Goal: Communication & Community: Answer question/provide support

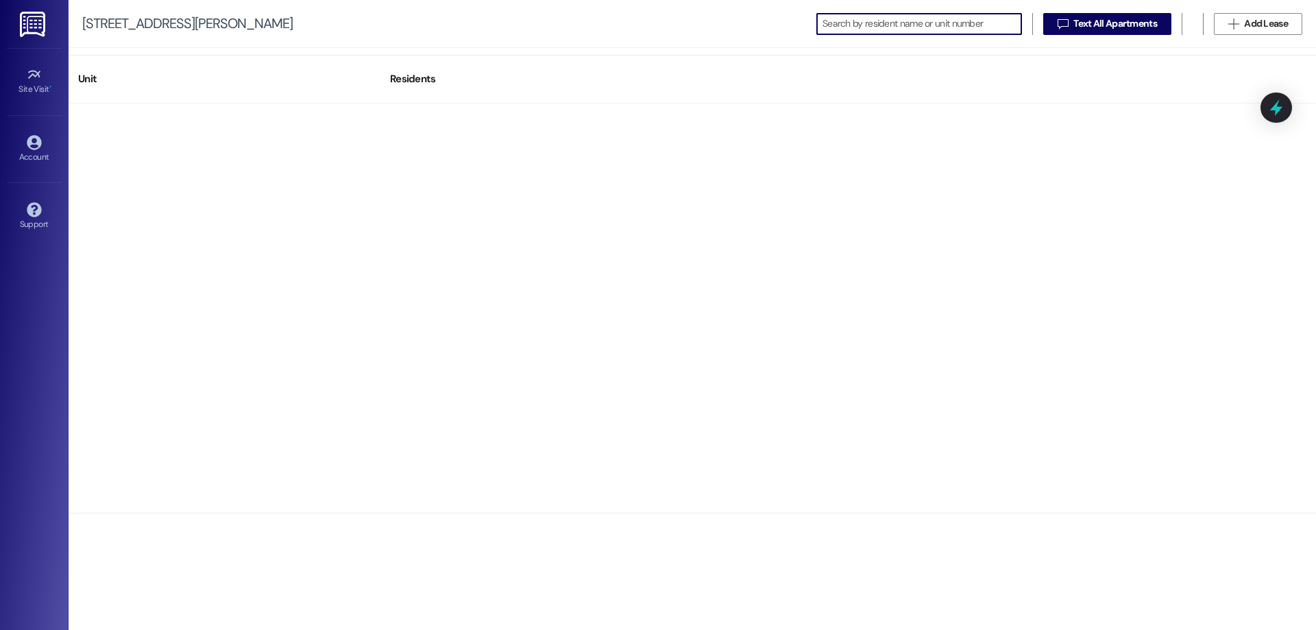
scroll to position [2673, 0]
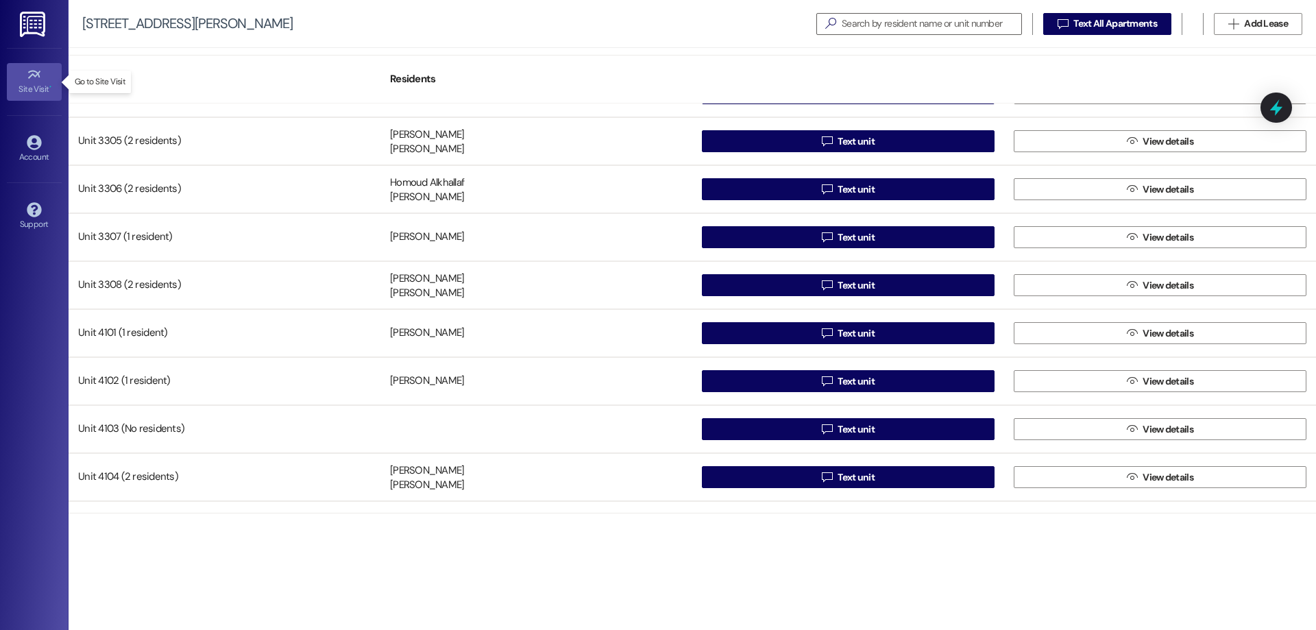
click at [38, 75] on icon at bounding box center [33, 75] width 12 height 8
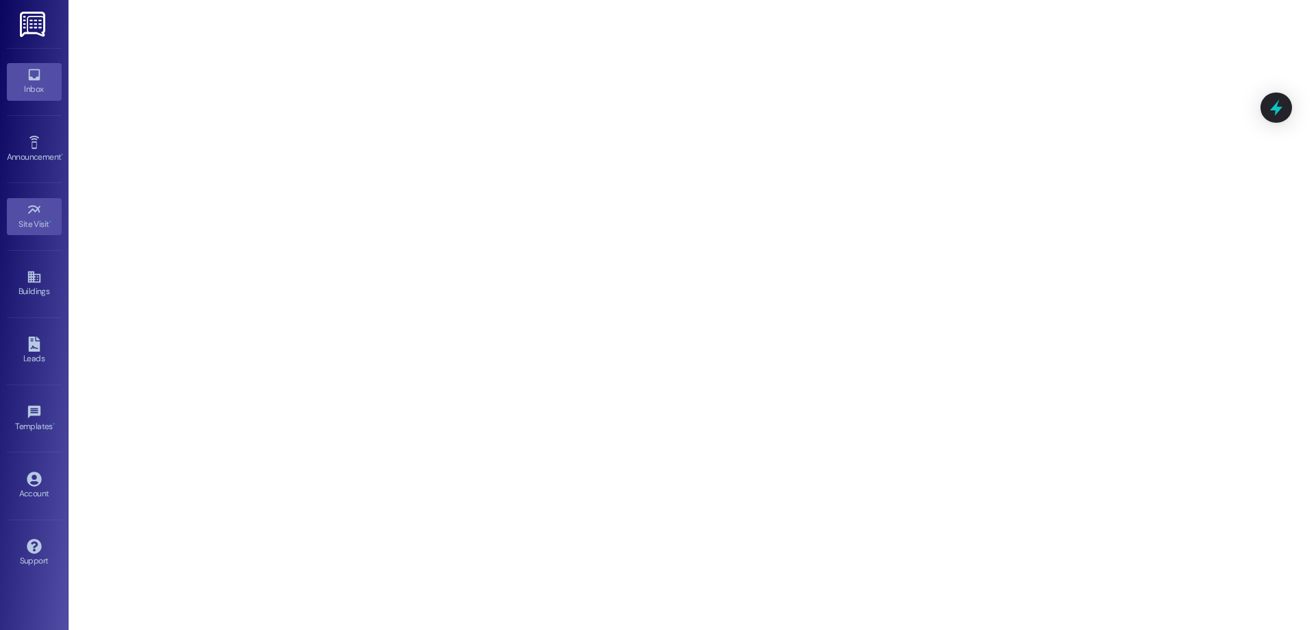
click at [21, 75] on link "Inbox" at bounding box center [34, 81] width 55 height 37
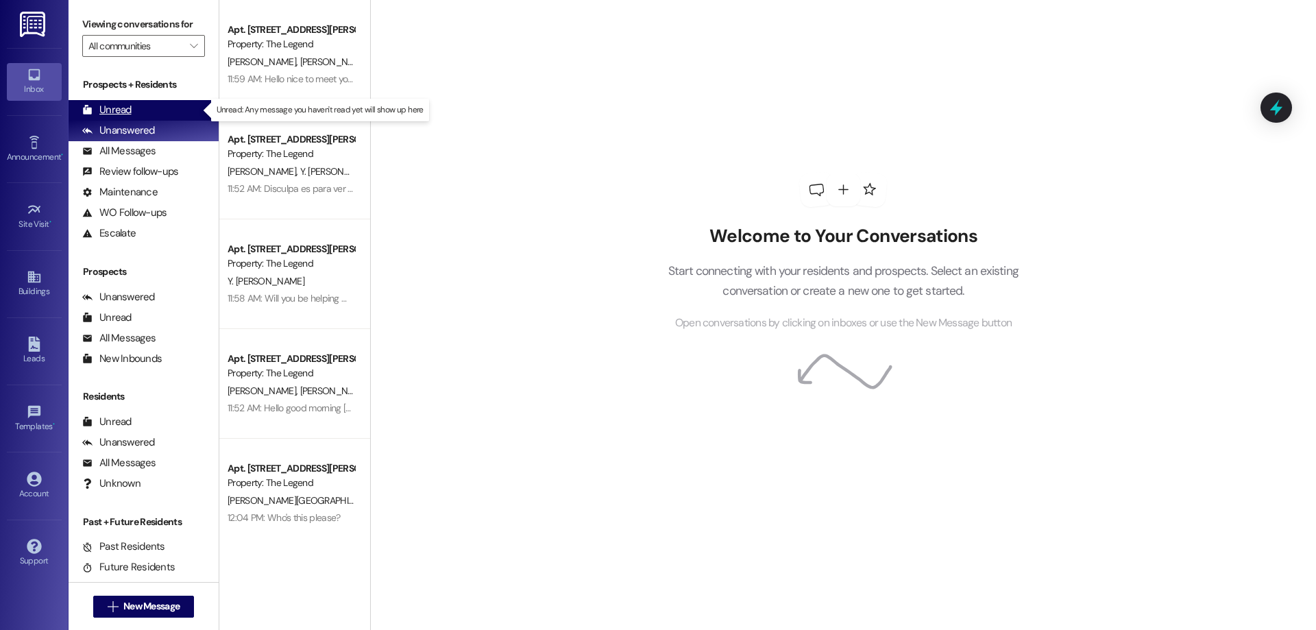
click at [112, 105] on div "Unread" at bounding box center [106, 110] width 49 height 14
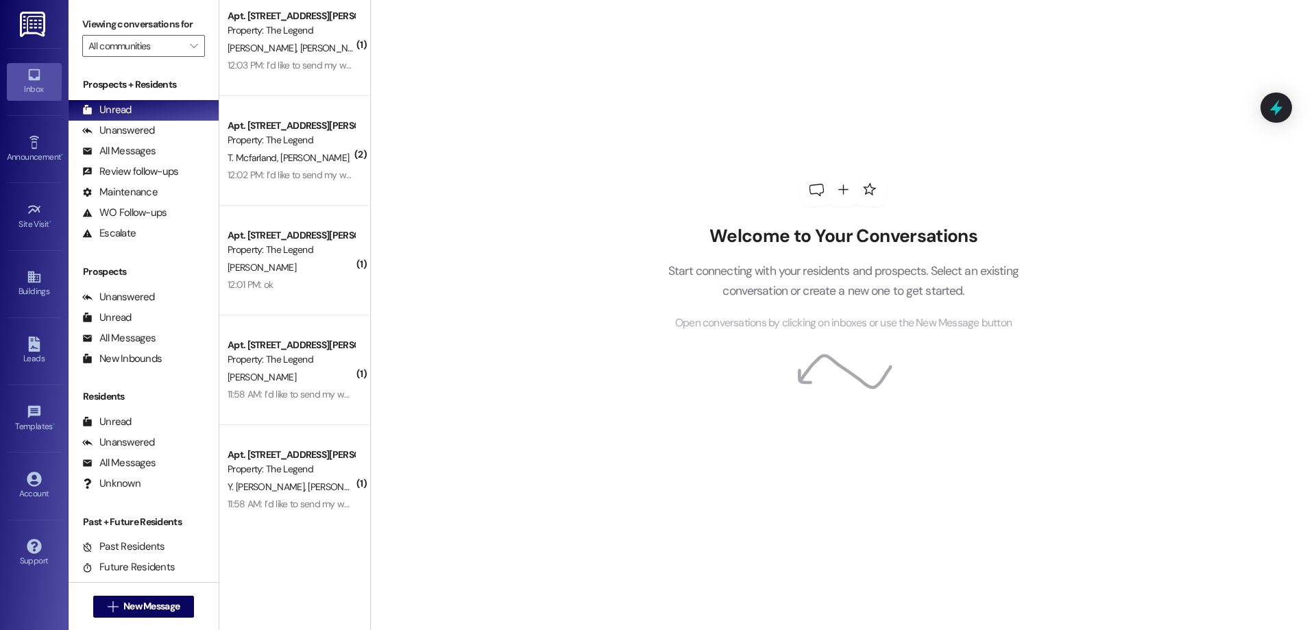
scroll to position [1439, 0]
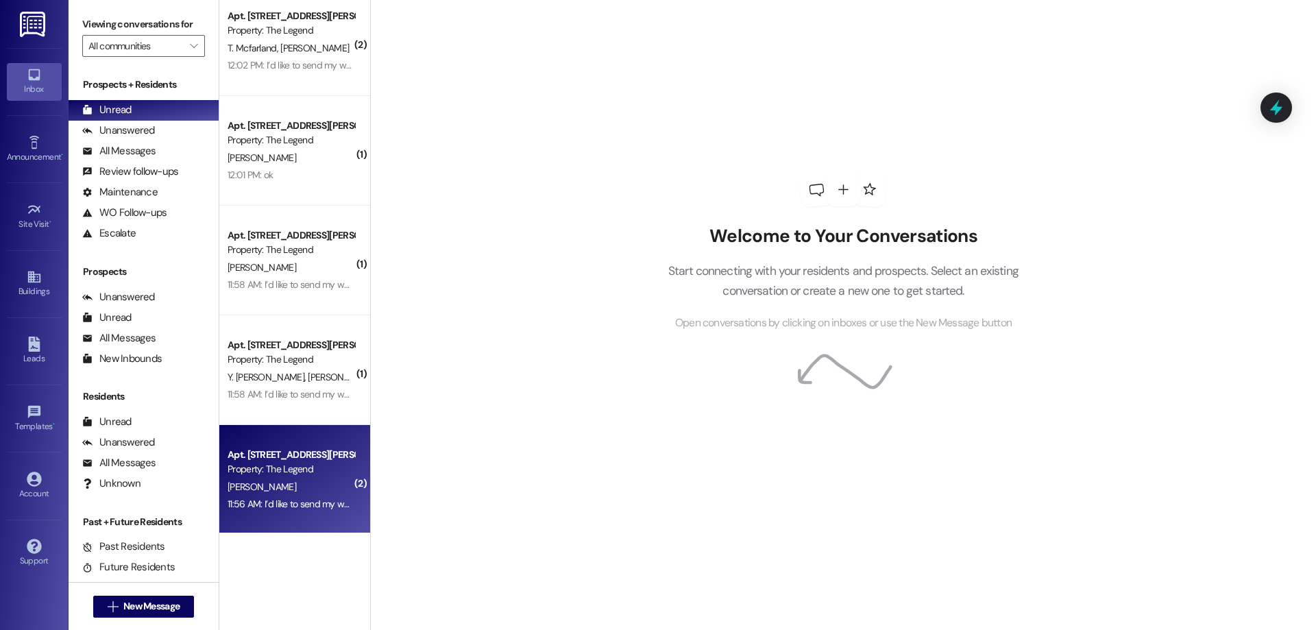
click at [246, 486] on div "[PERSON_NAME]" at bounding box center [291, 486] width 130 height 17
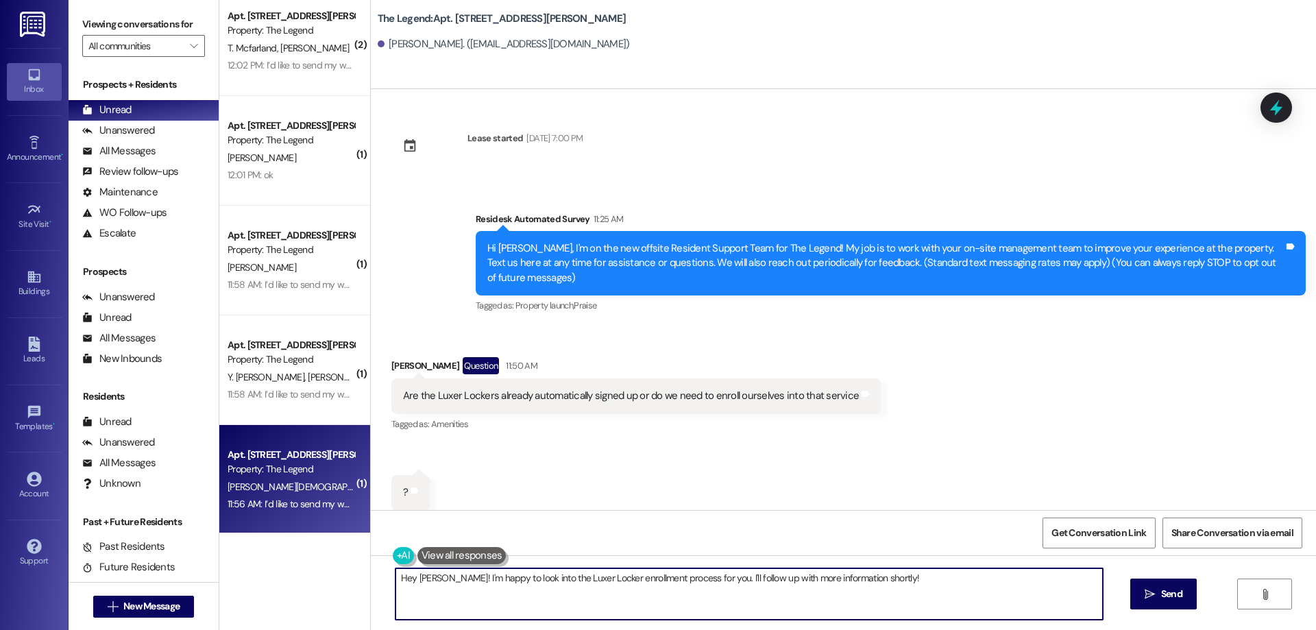
drag, startPoint x: 887, startPoint y: 577, endPoint x: 348, endPoint y: 500, distance: 544.2
click at [348, 500] on div "( 1 ) Apt. [STREET_ADDRESS][PERSON_NAME] Property: The Legend [PERSON_NAME] 12:…" at bounding box center [767, 315] width 1097 height 630
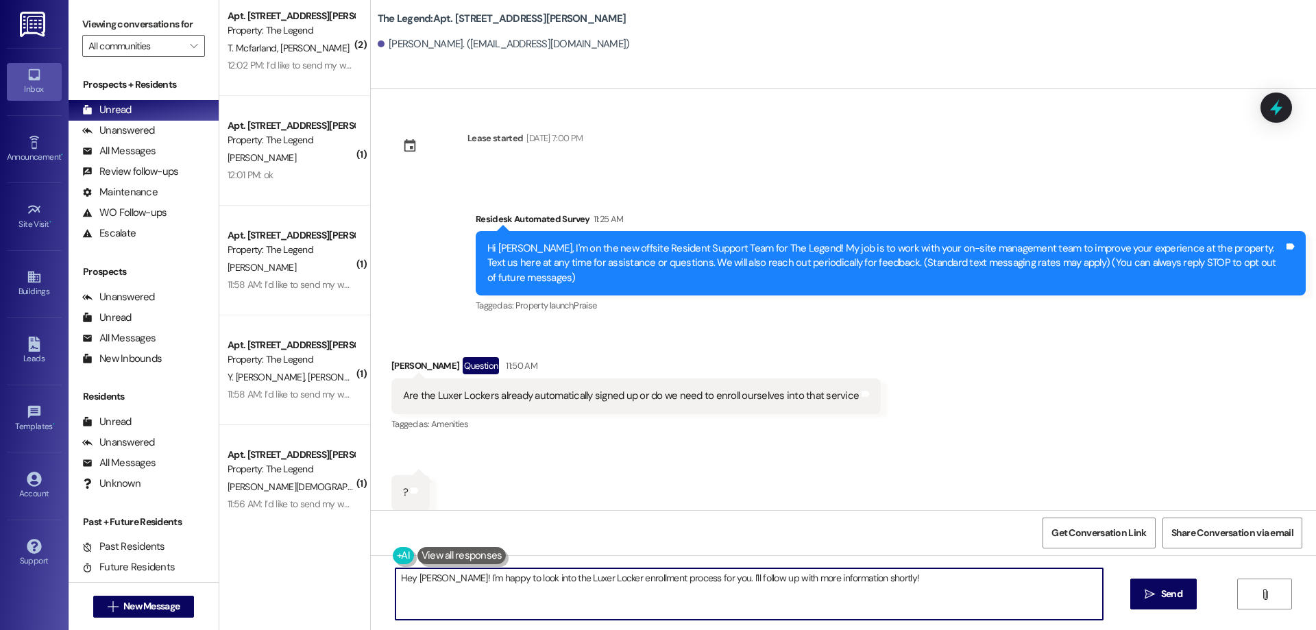
click at [903, 591] on textarea "Hey [PERSON_NAME]! I'm happy to look into the Luxer Locker enrollment process f…" at bounding box center [748, 593] width 707 height 51
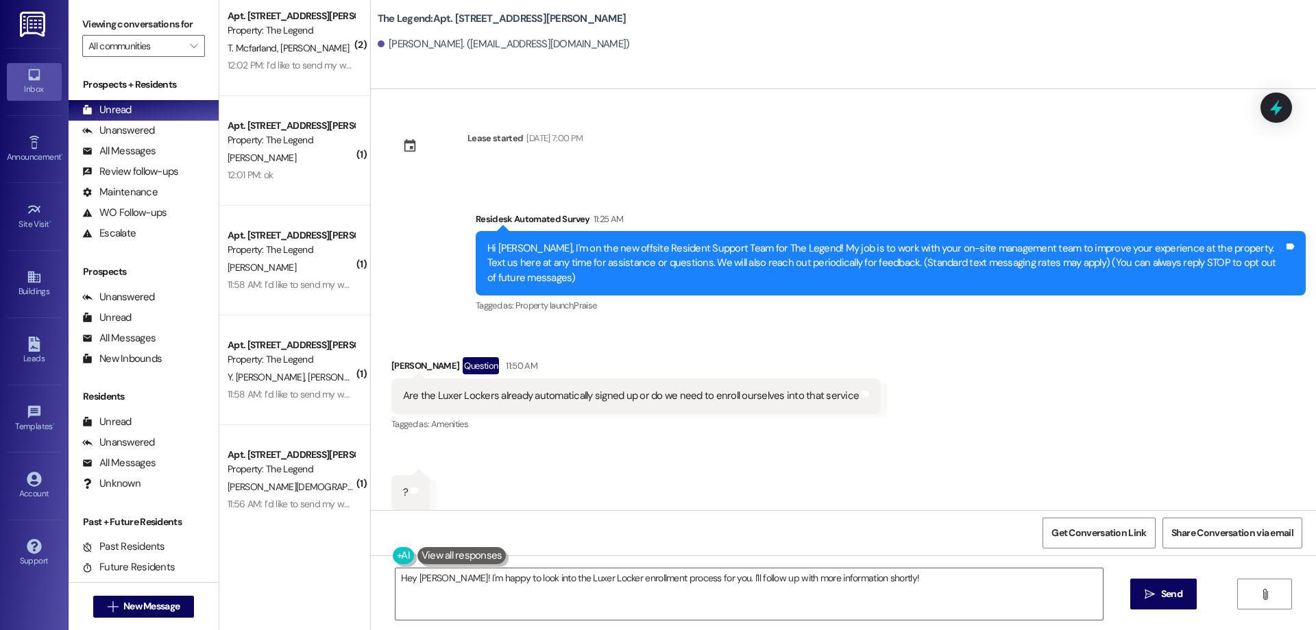
click at [441, 551] on button at bounding box center [461, 555] width 89 height 17
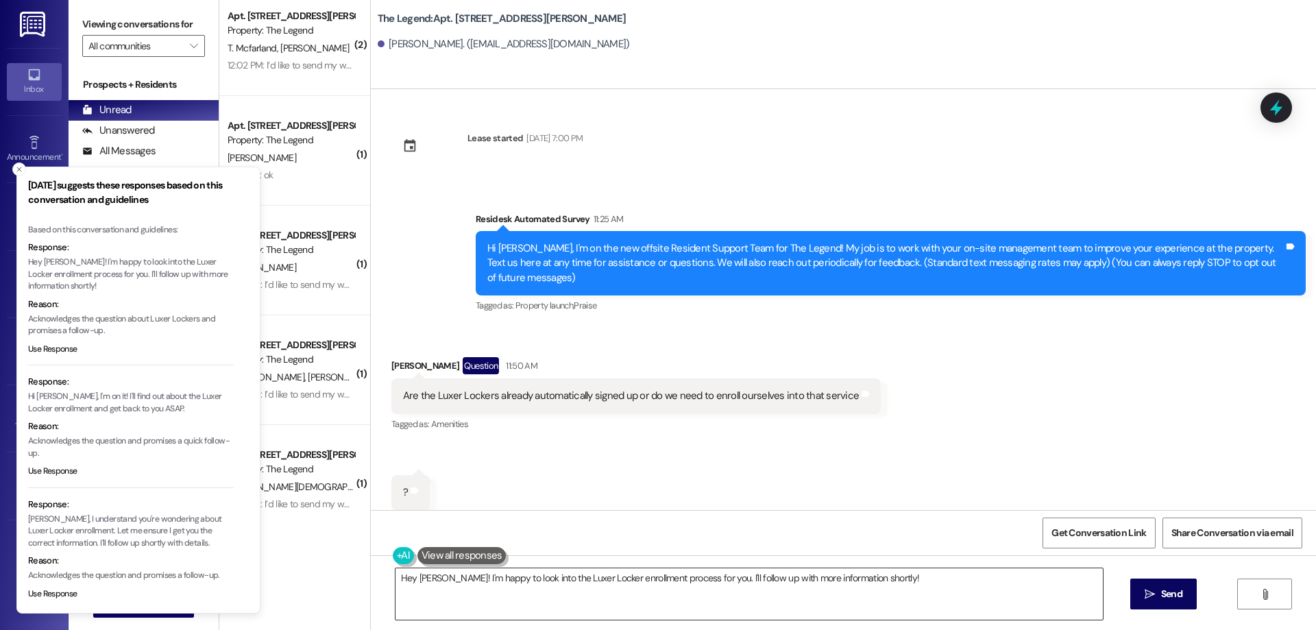
click at [770, 607] on textarea "Hey [PERSON_NAME]! I'm happy to look into the Luxer Locker enrollment process f…" at bounding box center [748, 593] width 707 height 51
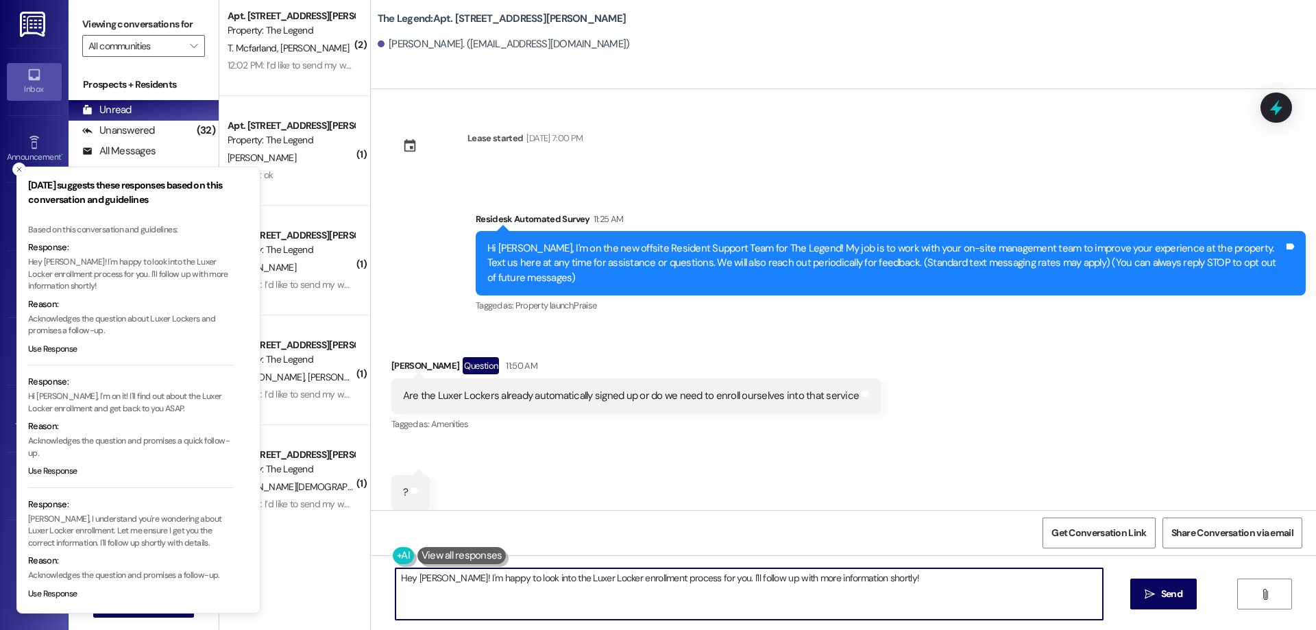
drag, startPoint x: 891, startPoint y: 580, endPoint x: 589, endPoint y: 581, distance: 302.2
click at [589, 581] on textarea "Hey [PERSON_NAME]! I'm happy to look into the Luxer Locker enrollment process f…" at bounding box center [748, 593] width 707 height 51
click at [1066, 578] on textarea "Hey [PERSON_NAME]! No you do not have to enroll, if you have a package delivere…" at bounding box center [748, 593] width 707 height 51
type textarea "Hey [PERSON_NAME]! No you do not have to enroll, if you have a package delivere…"
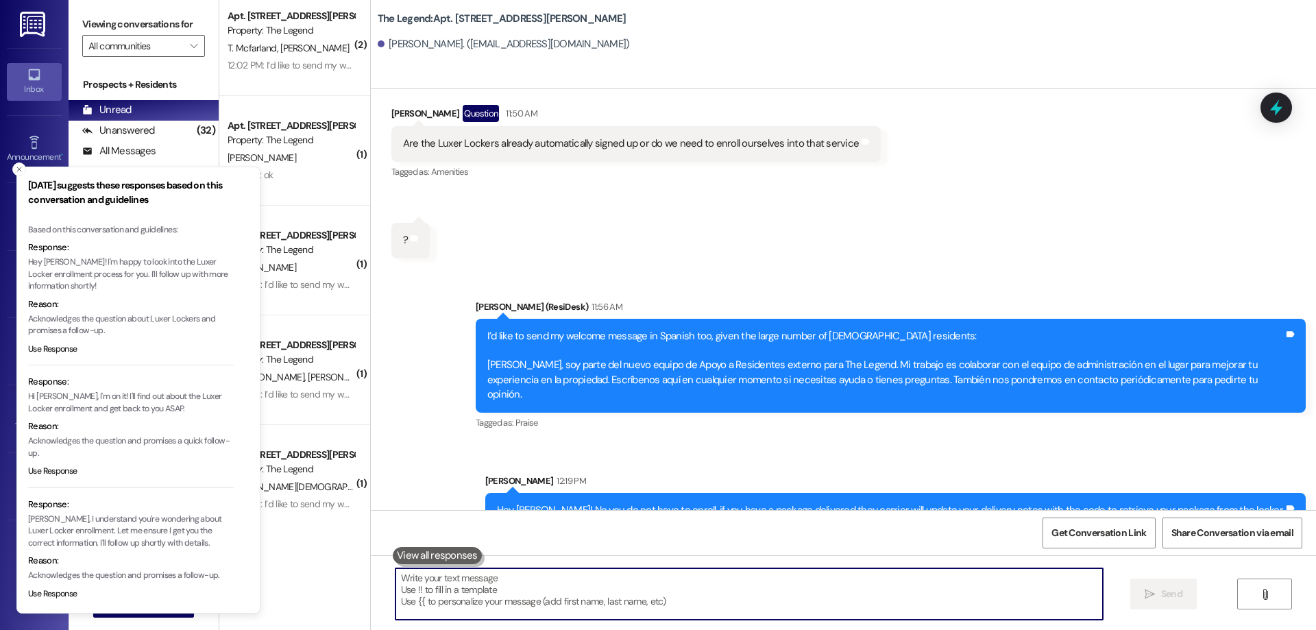
scroll to position [0, 0]
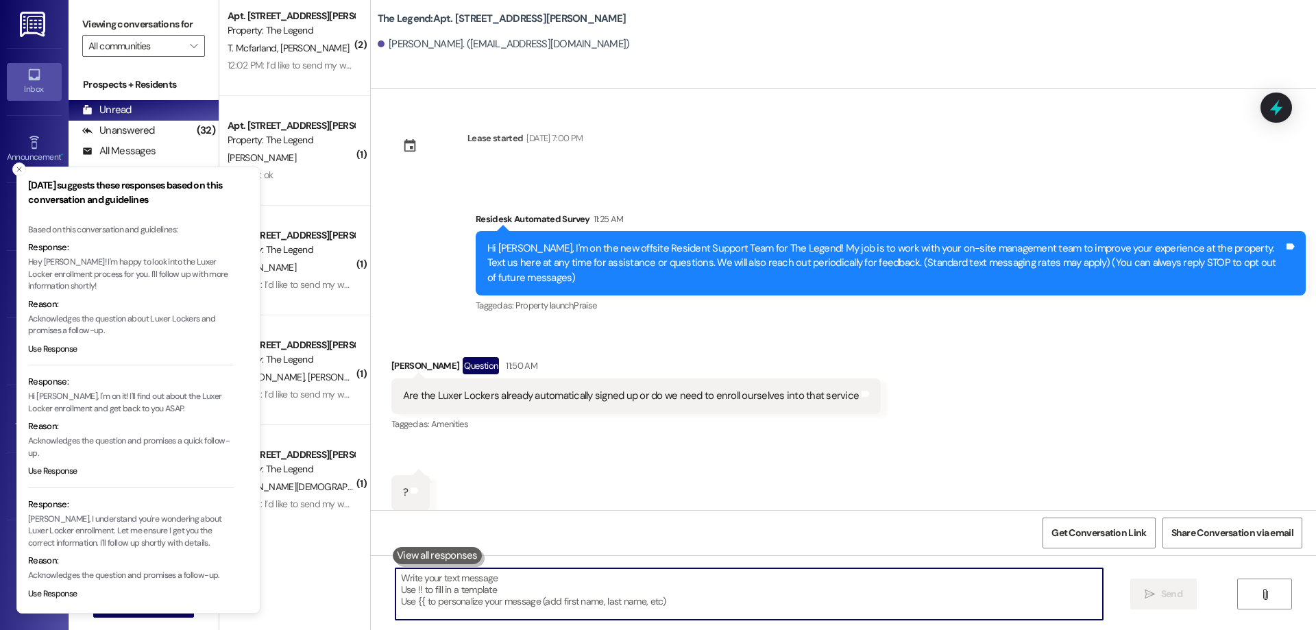
click at [397, 557] on button at bounding box center [437, 555] width 89 height 17
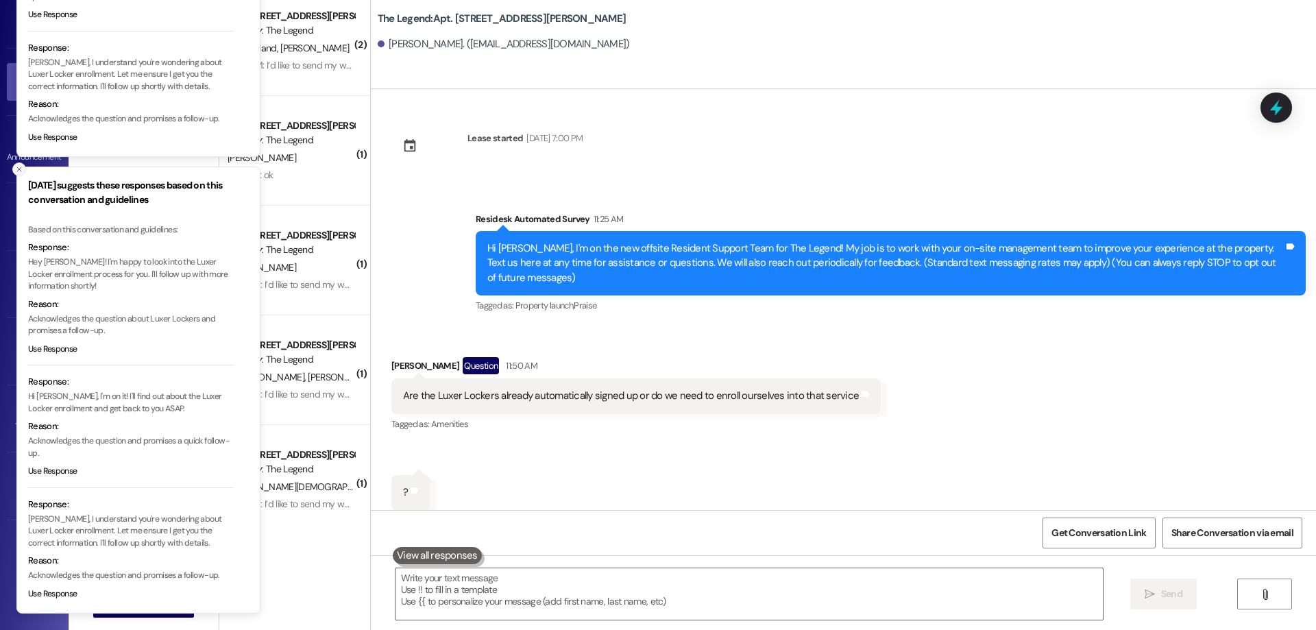
click at [14, 166] on button "Close toast" at bounding box center [19, 169] width 14 height 14
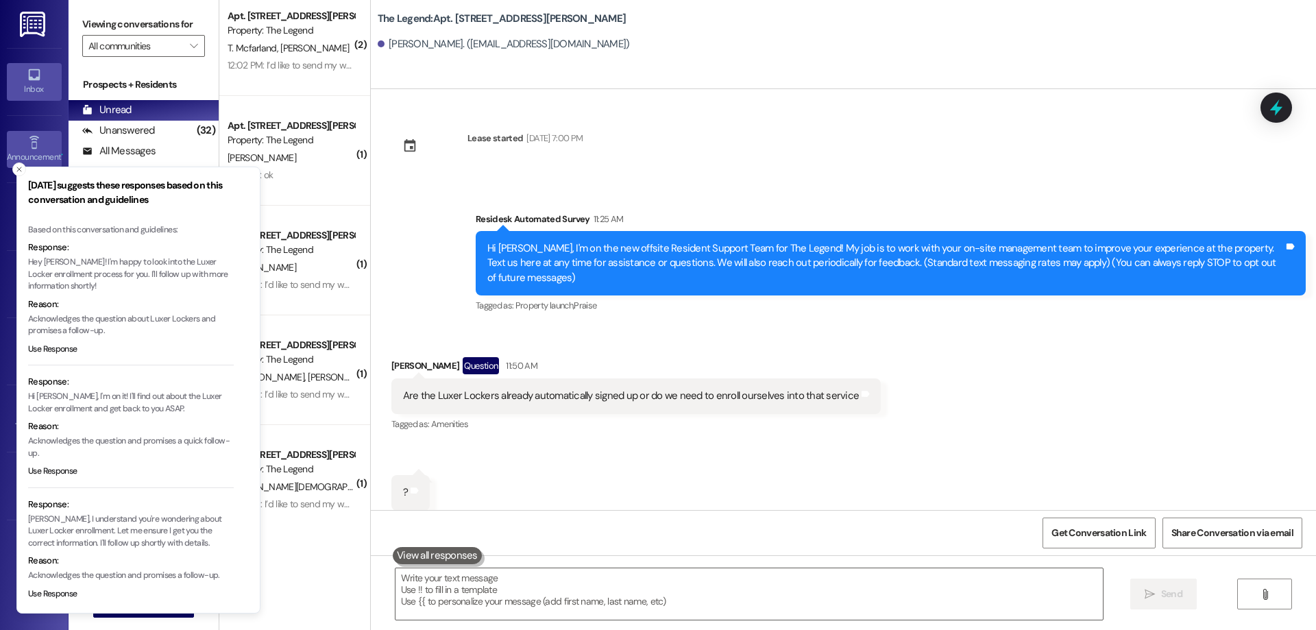
click at [16, 161] on div "Announcement •" at bounding box center [34, 157] width 69 height 14
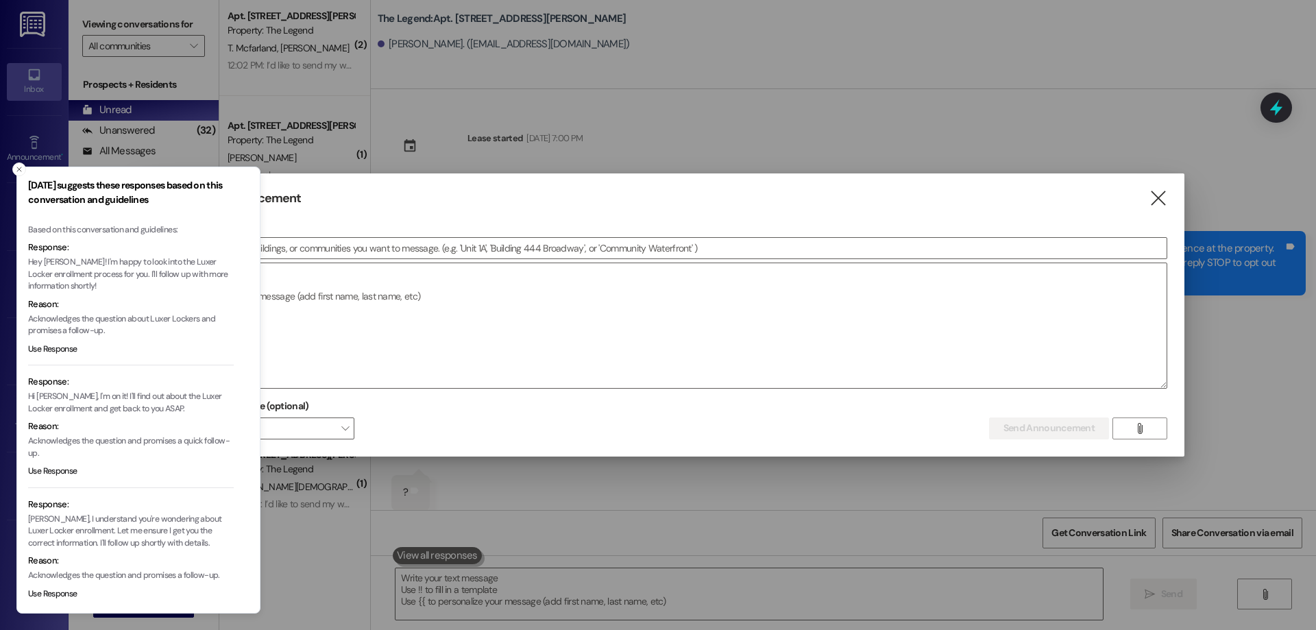
drag, startPoint x: 8, startPoint y: 166, endPoint x: 280, endPoint y: 156, distance: 272.3
click at [10, 166] on div at bounding box center [658, 315] width 1316 height 630
click at [1158, 199] on icon "" at bounding box center [1158, 198] width 19 height 14
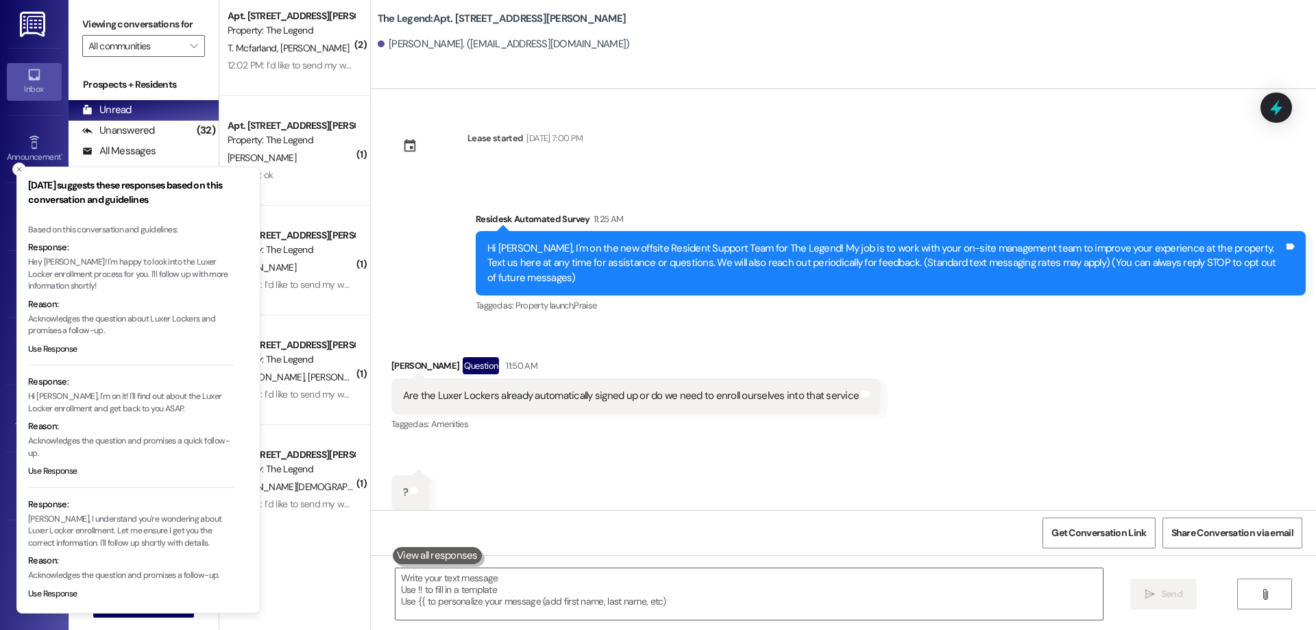
click at [280, 564] on div "( 1 ) Apt. [STREET_ADDRESS][PERSON_NAME] Property: The Legend [PERSON_NAME] 12:…" at bounding box center [294, 315] width 151 height 630
click at [16, 169] on icon "Close toast" at bounding box center [19, 169] width 8 height 8
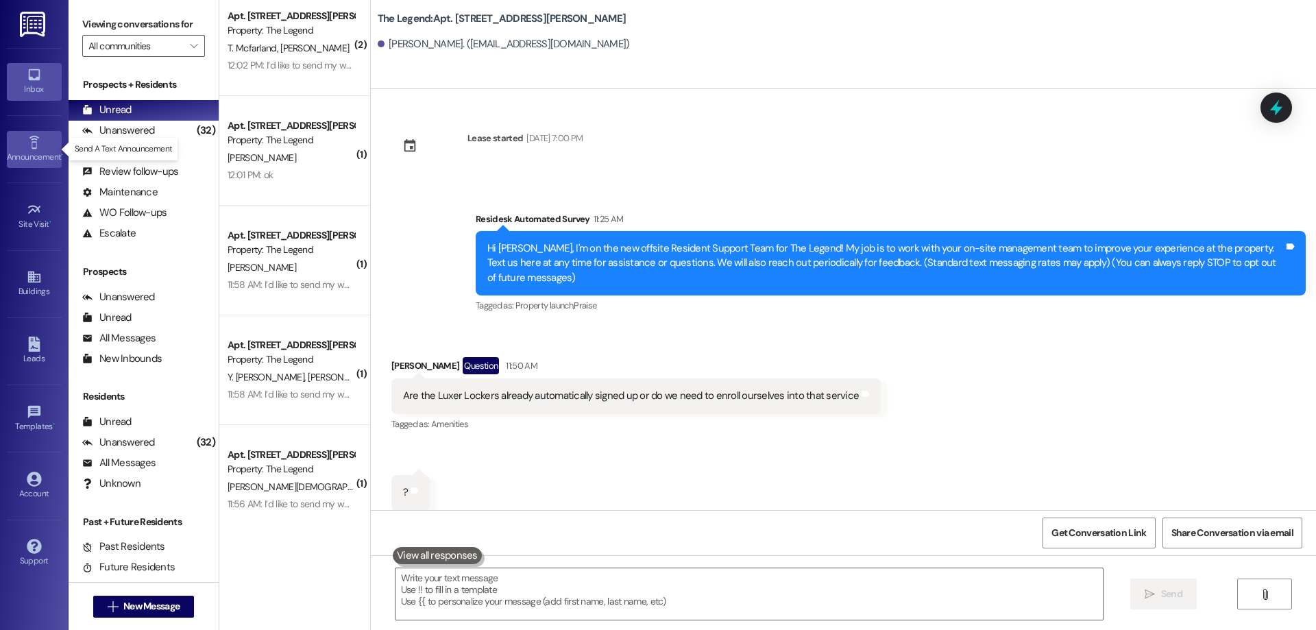
click at [27, 141] on icon at bounding box center [34, 142] width 15 height 15
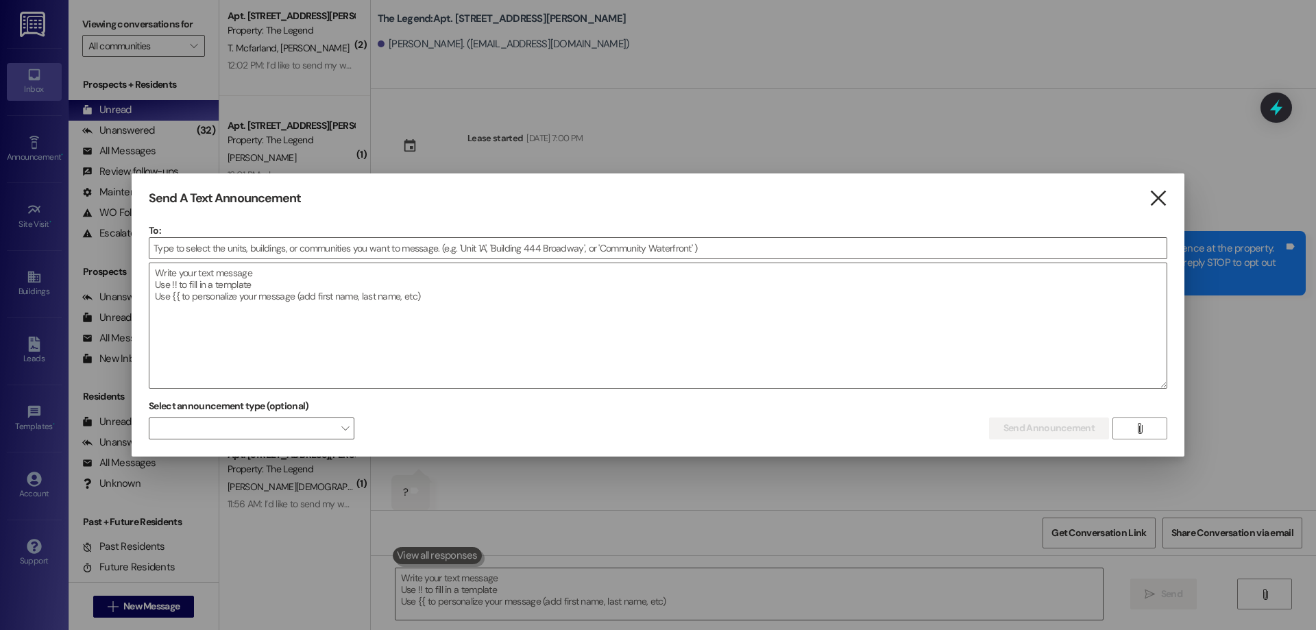
click at [1151, 197] on icon "" at bounding box center [1158, 198] width 19 height 14
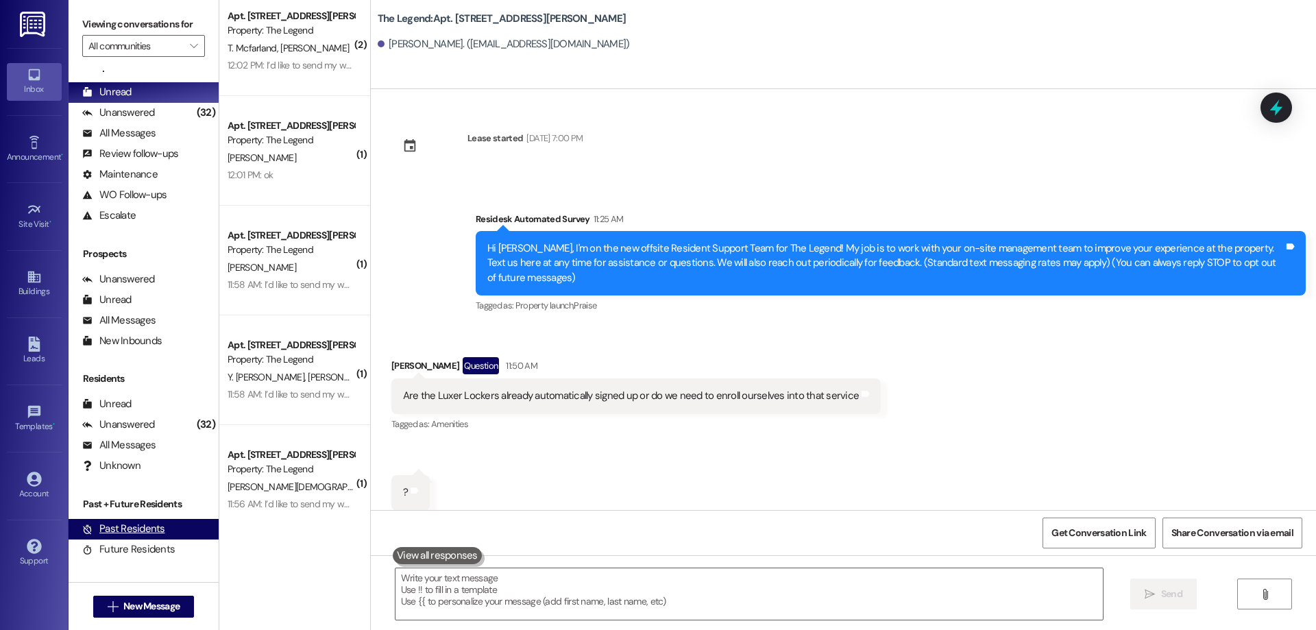
scroll to position [23, 0]
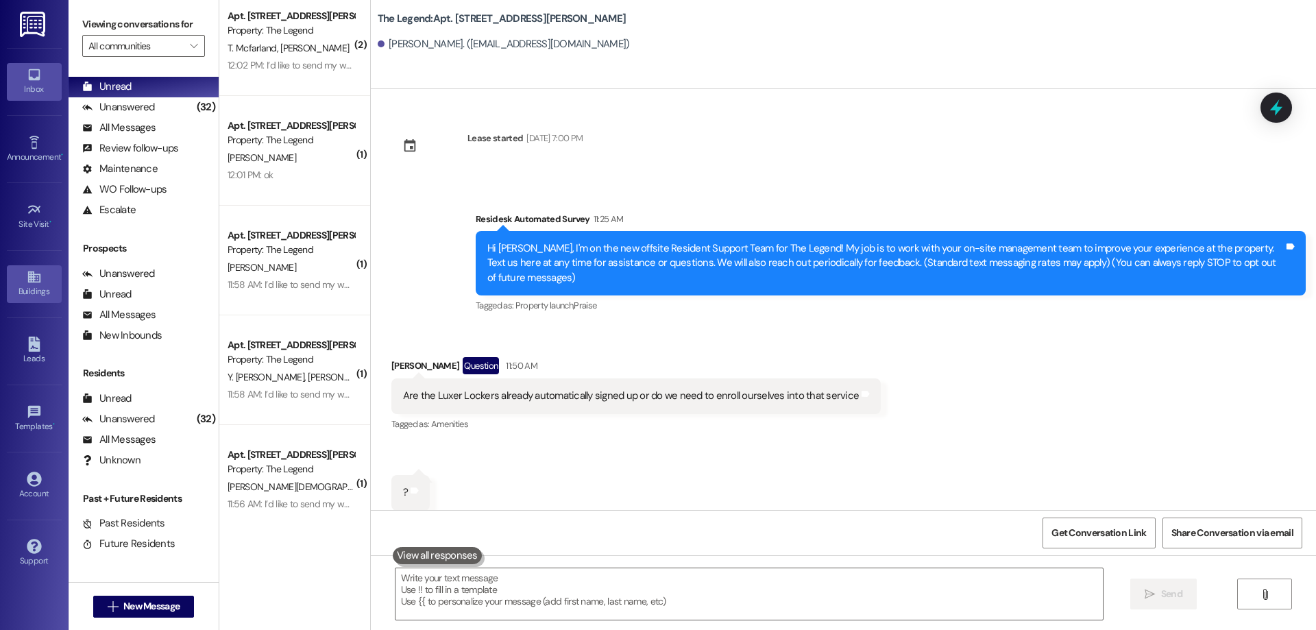
click at [27, 271] on icon at bounding box center [34, 276] width 15 height 15
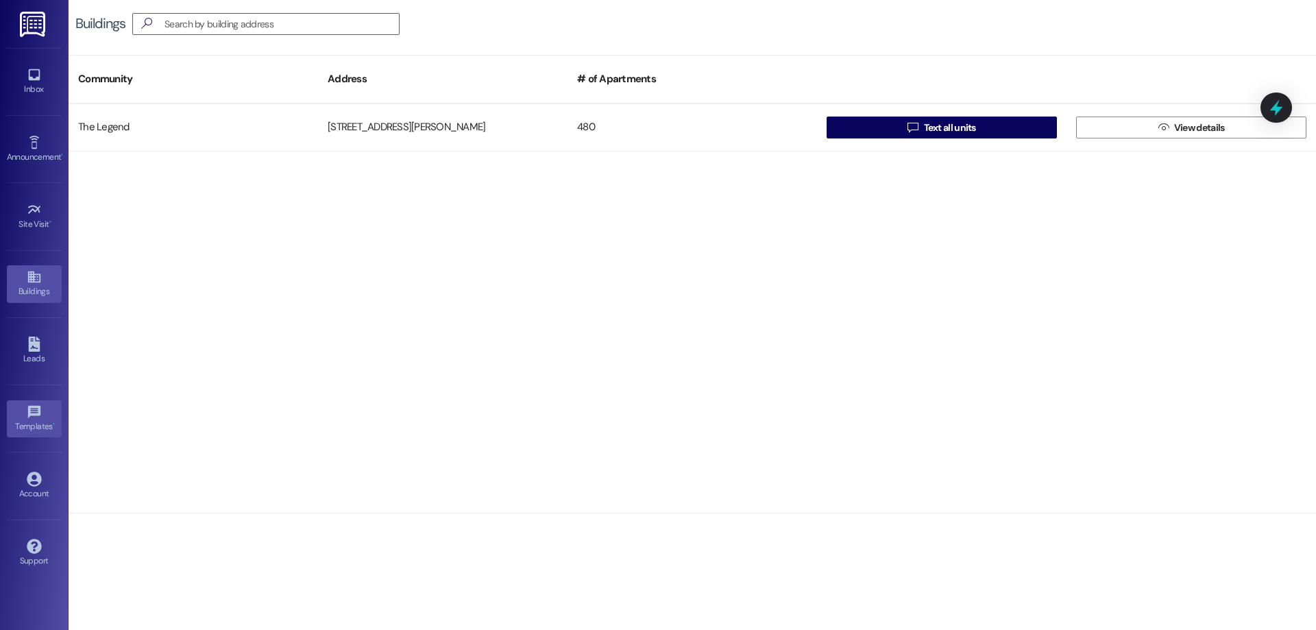
click at [42, 408] on link "Templates •" at bounding box center [34, 418] width 55 height 37
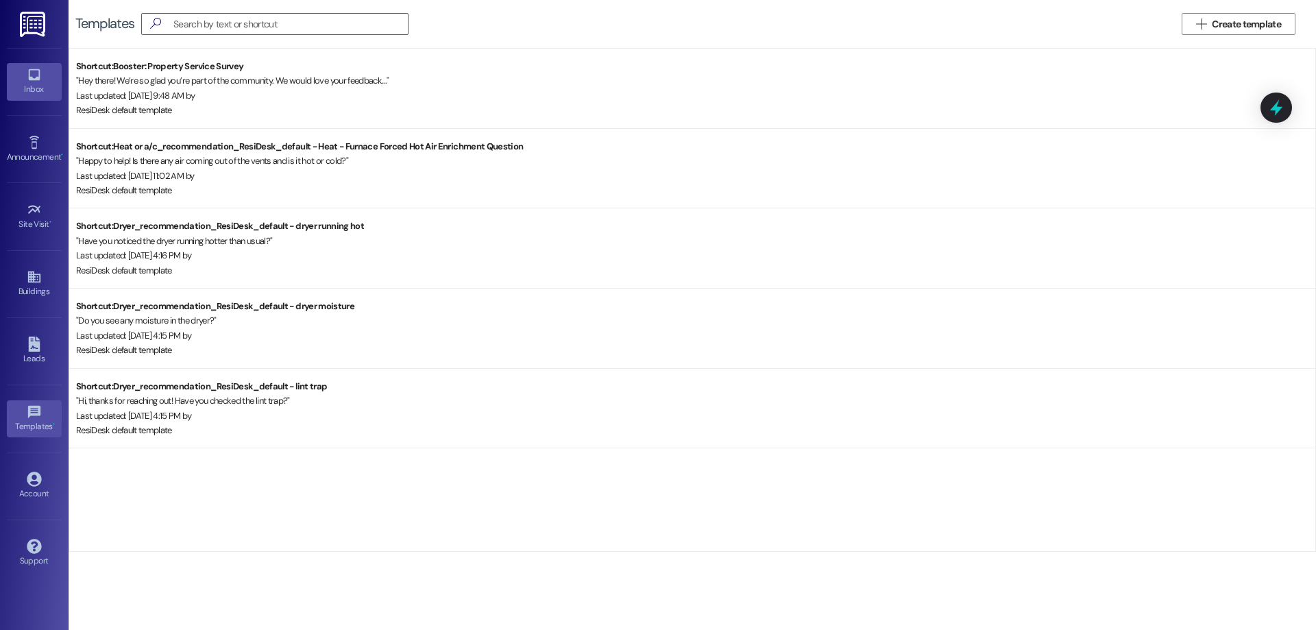
click at [42, 68] on link "Inbox" at bounding box center [34, 81] width 55 height 37
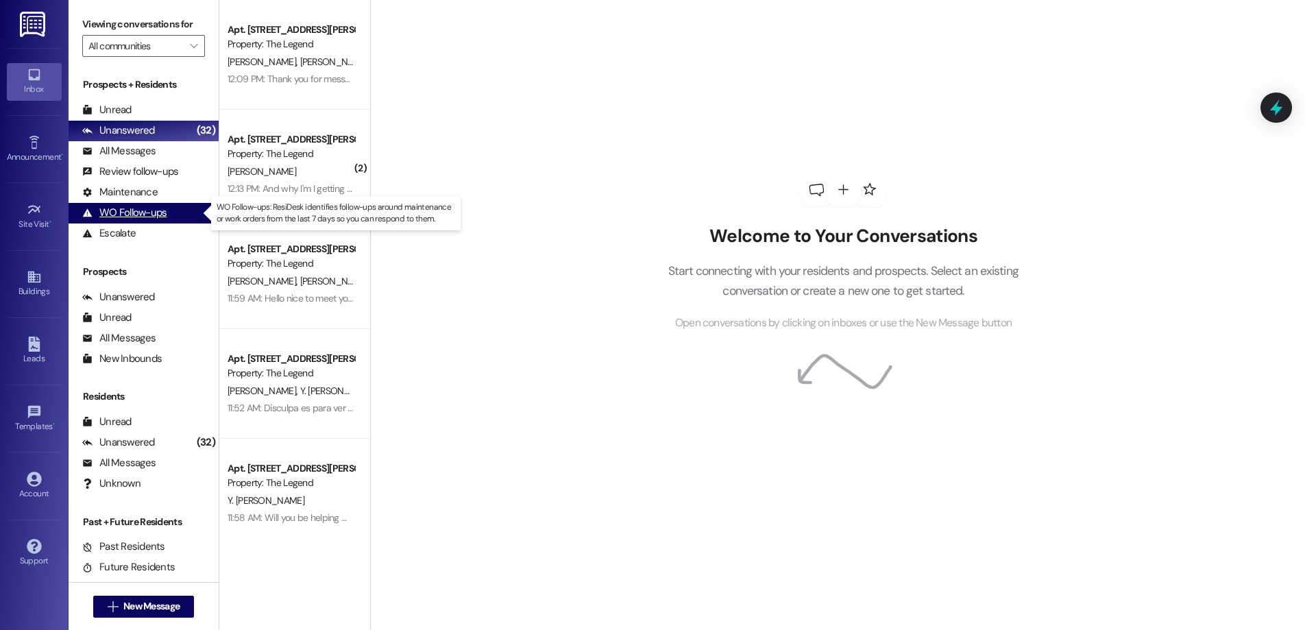
click at [103, 210] on div "WO Follow-ups" at bounding box center [124, 213] width 84 height 14
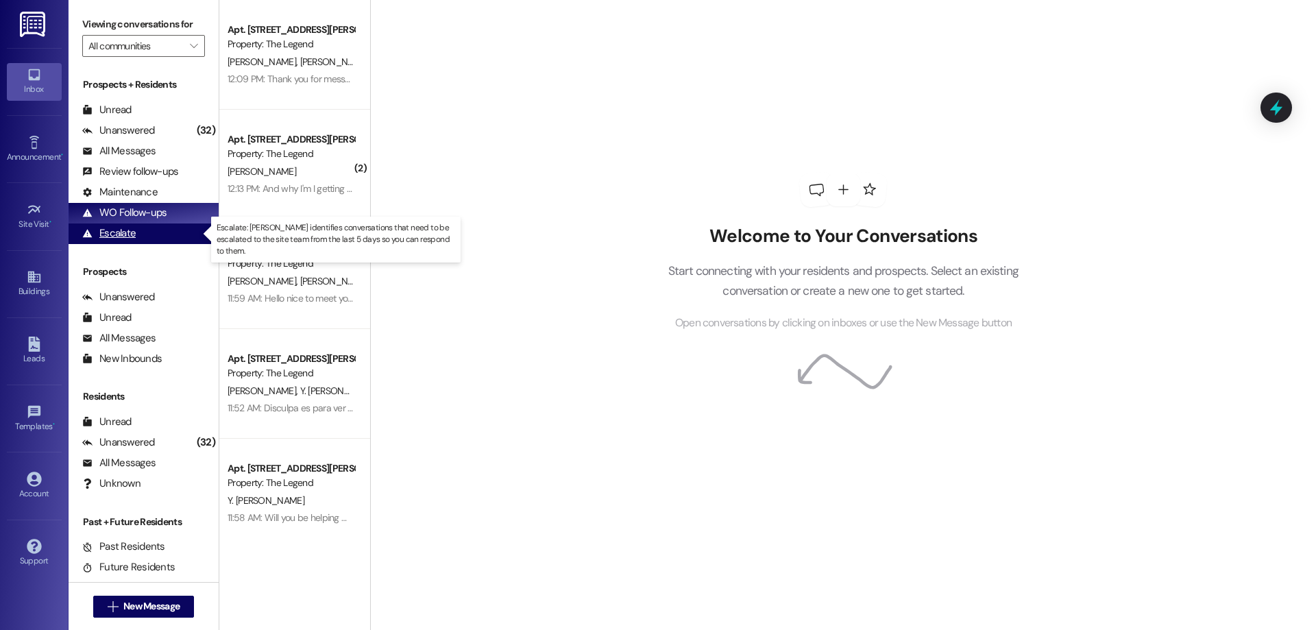
click at [93, 230] on div "Escalate" at bounding box center [108, 233] width 53 height 14
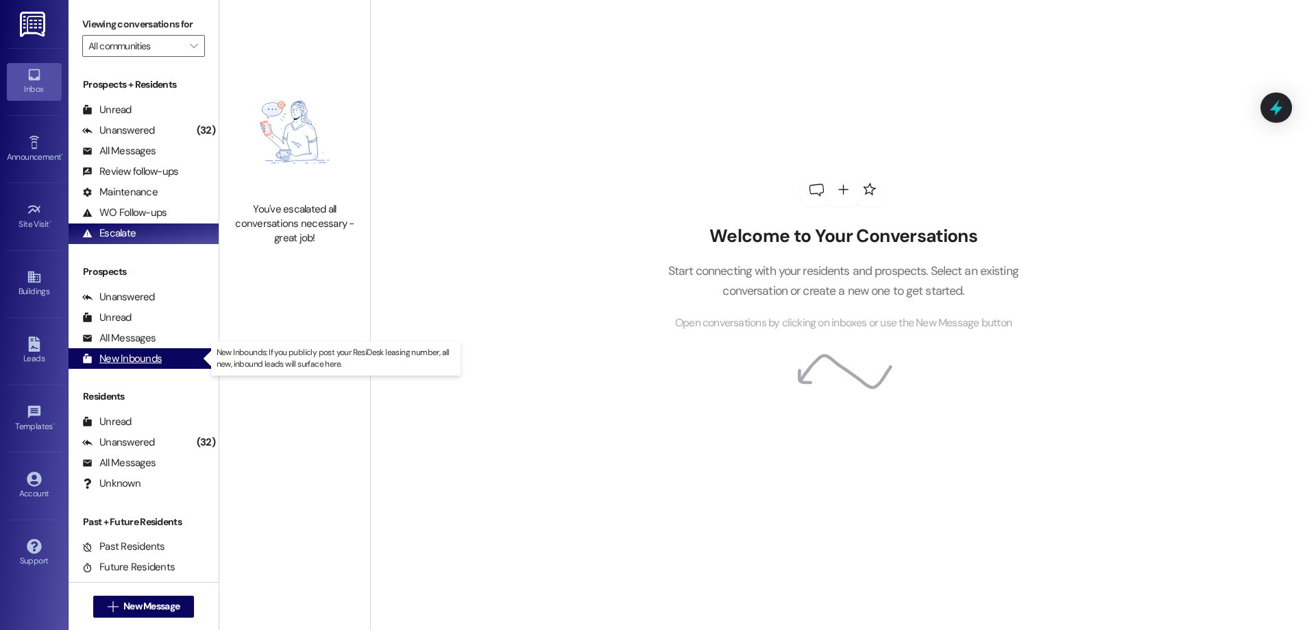
scroll to position [23, 0]
